Goal: Task Accomplishment & Management: Manage account settings

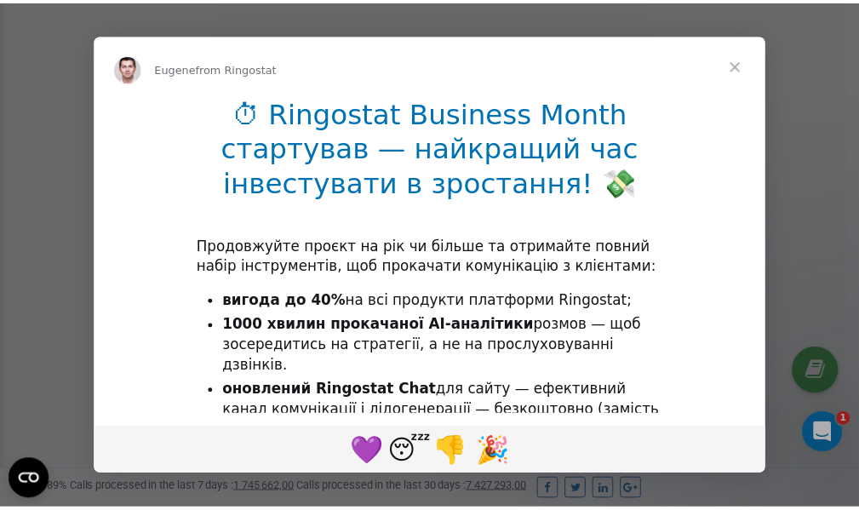
scroll to position [511, 0]
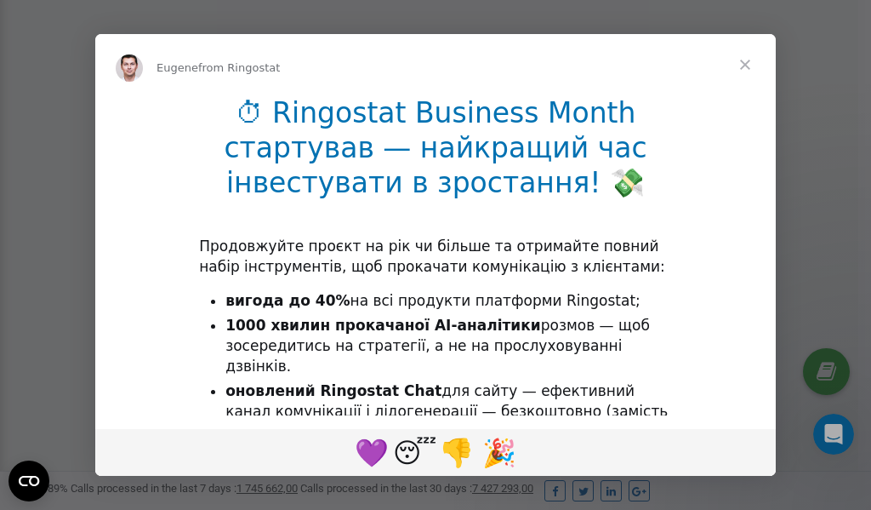
click at [747, 66] on span "Close" at bounding box center [745, 64] width 61 height 61
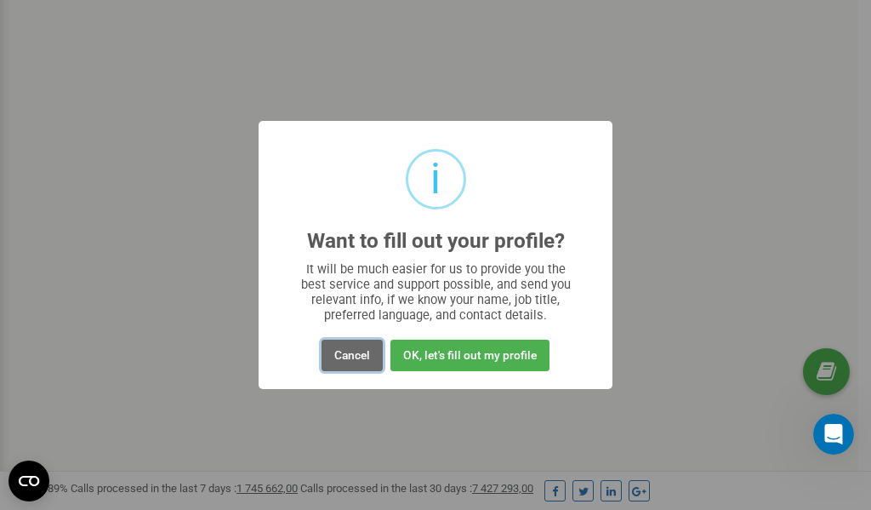
click at [358, 351] on button "Cancel" at bounding box center [352, 355] width 61 height 31
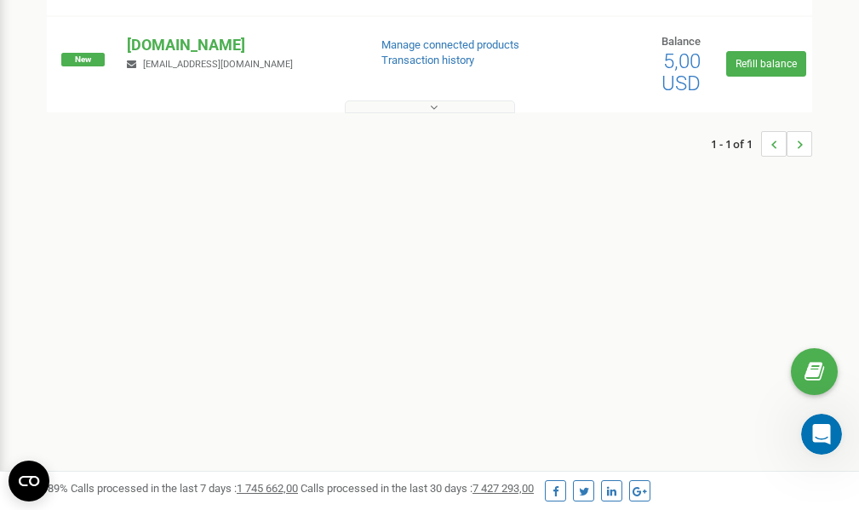
scroll to position [0, 0]
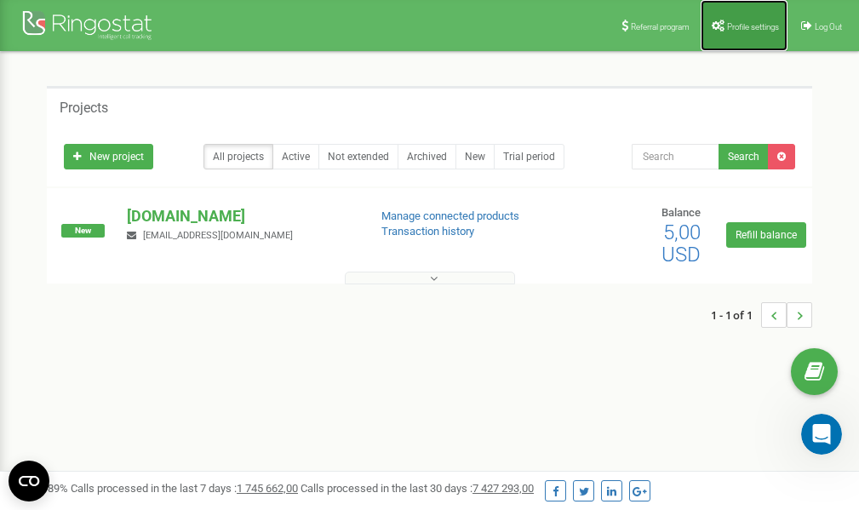
click at [731, 20] on link "Profile settings" at bounding box center [743, 25] width 87 height 51
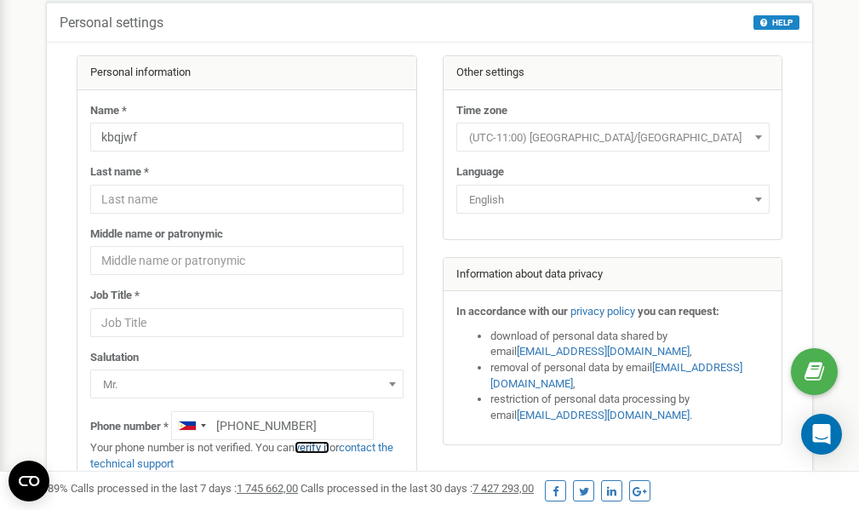
click at [314, 446] on link "verify it" at bounding box center [311, 447] width 35 height 13
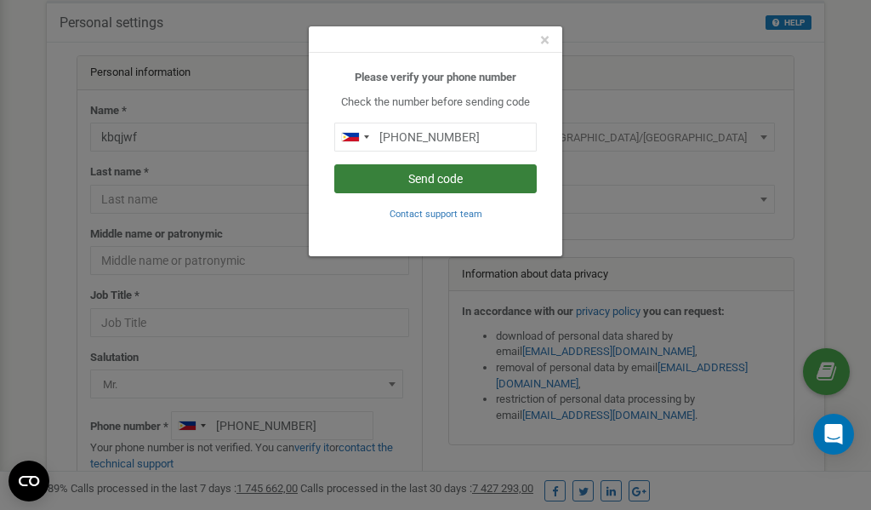
click at [429, 177] on button "Send code" at bounding box center [435, 178] width 203 height 29
